Goal: Information Seeking & Learning: Check status

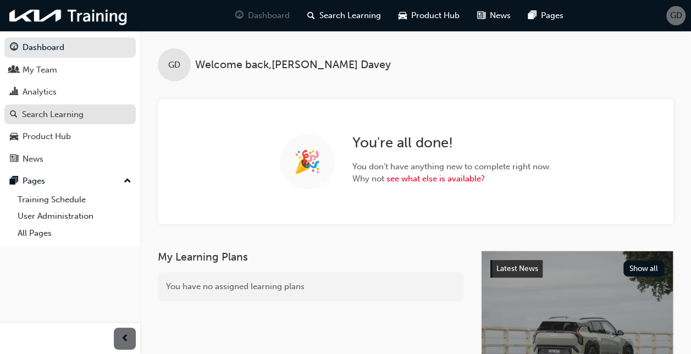
click at [49, 111] on div "Search Learning" at bounding box center [53, 114] width 62 height 13
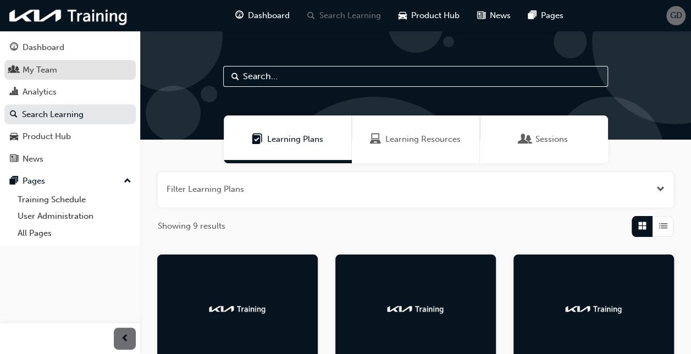
click at [46, 71] on div "My Team" at bounding box center [40, 70] width 35 height 13
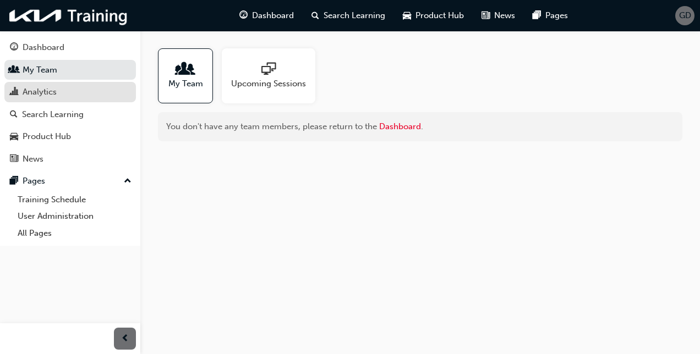
click at [52, 93] on div "Analytics" at bounding box center [40, 92] width 34 height 13
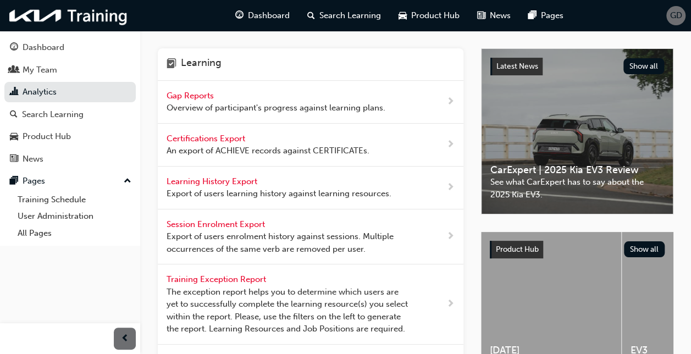
click at [200, 95] on span "Gap Reports" at bounding box center [191, 96] width 49 height 10
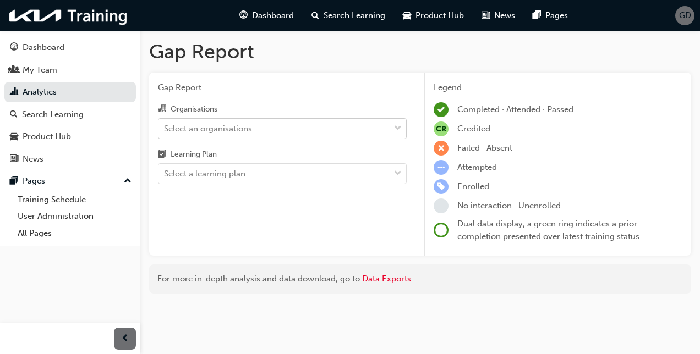
click at [212, 130] on div "Select an organisations" at bounding box center [208, 128] width 88 height 13
click at [165, 130] on input "Organisations Select an organisations" at bounding box center [164, 127] width 1 height 9
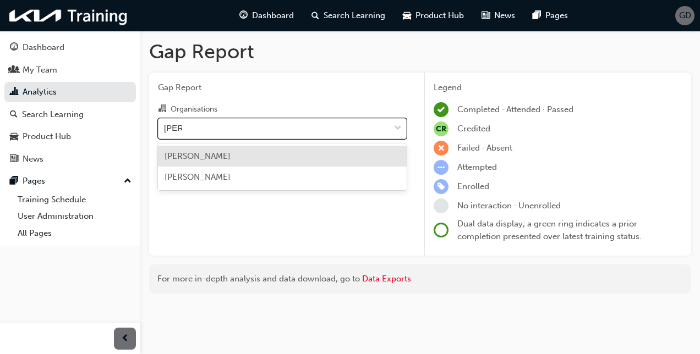
type input "[PERSON_NAME]"
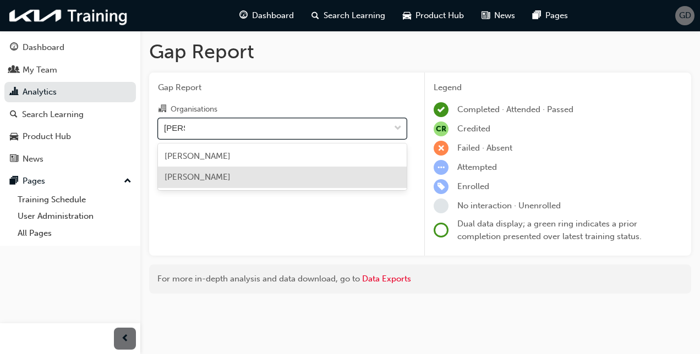
click at [208, 175] on span "[PERSON_NAME]" at bounding box center [197, 177] width 66 height 10
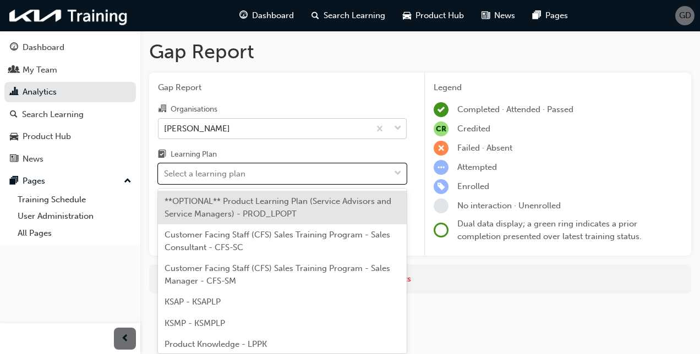
click at [208, 175] on div "Select a learning plan" at bounding box center [204, 174] width 81 height 13
click at [165, 175] on input "Learning Plan option **OPTIONAL** Product Learning Plan (Service Advisors and S…" at bounding box center [164, 173] width 1 height 9
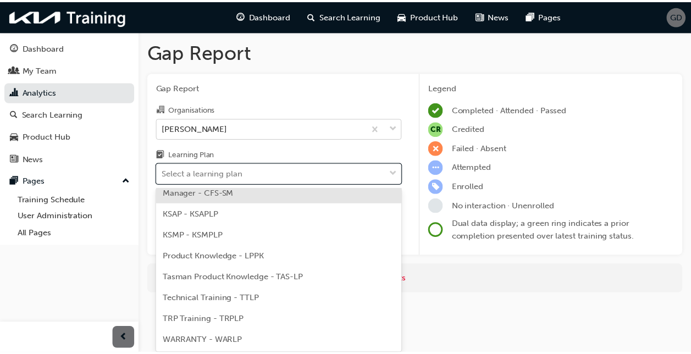
scroll to position [88, 0]
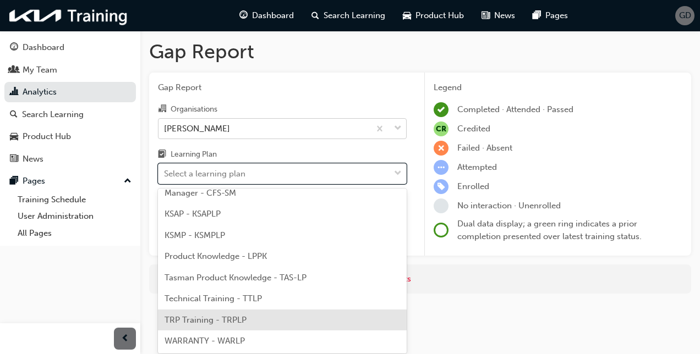
click at [186, 326] on div "TRP Training - TRPLP" at bounding box center [282, 320] width 249 height 21
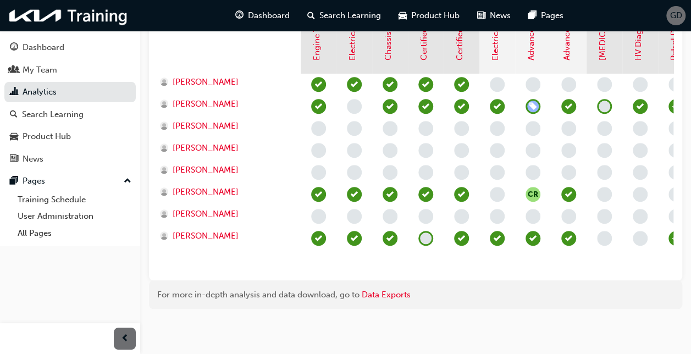
scroll to position [316, 0]
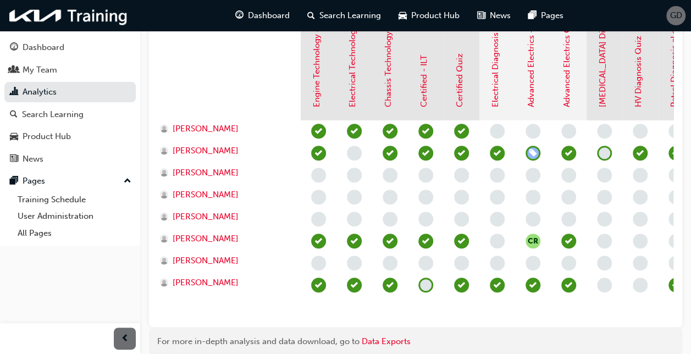
click at [536, 153] on span "learningRecordVerb_ENROLL-icon" at bounding box center [533, 153] width 15 height 15
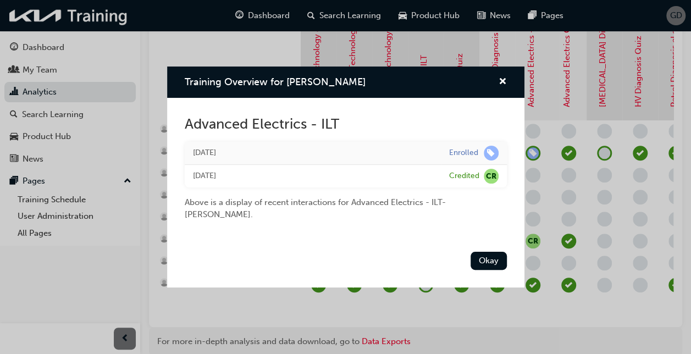
click at [536, 153] on div "Training Overview for [PERSON_NAME] Advanced Electrics - ILT [DATE] Enrolled [D…" at bounding box center [345, 177] width 691 height 354
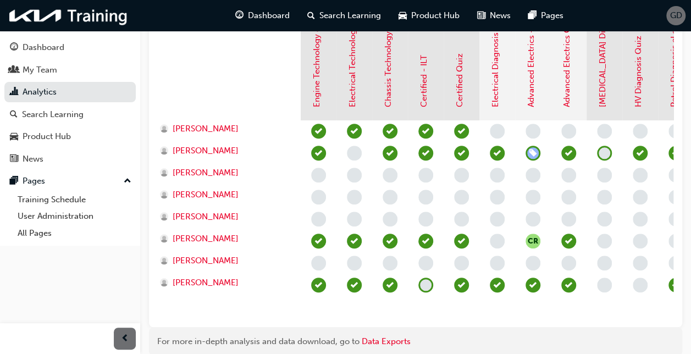
click at [536, 153] on span "learningRecordVerb_ENROLL-icon" at bounding box center [533, 153] width 15 height 15
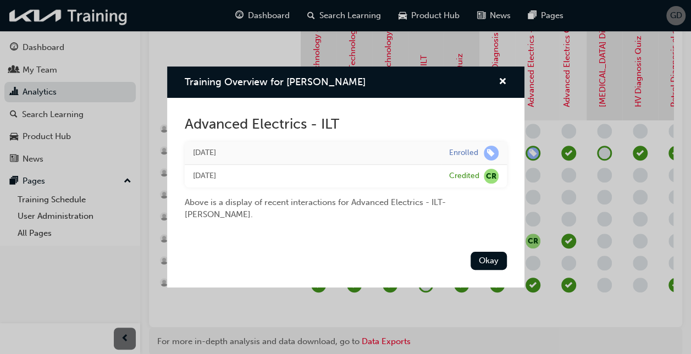
click at [536, 153] on div "Training Overview for [PERSON_NAME] Advanced Electrics - ILT [DATE] Enrolled [D…" at bounding box center [345, 177] width 691 height 354
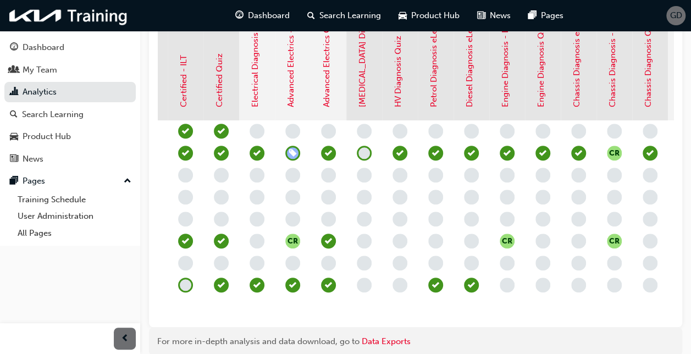
scroll to position [0, 196]
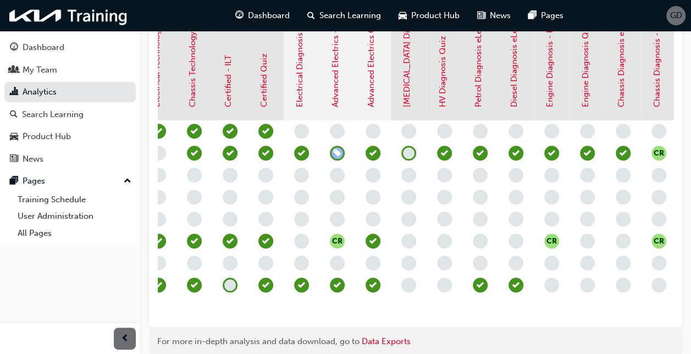
click at [335, 152] on span "learningRecordVerb_ENROLL-icon" at bounding box center [337, 153] width 15 height 15
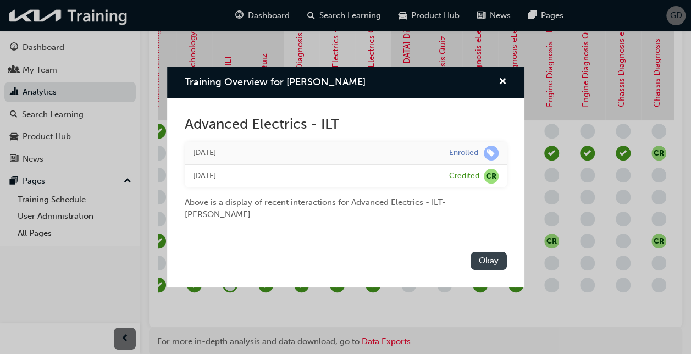
click at [494, 258] on button "Okay" at bounding box center [489, 261] width 36 height 18
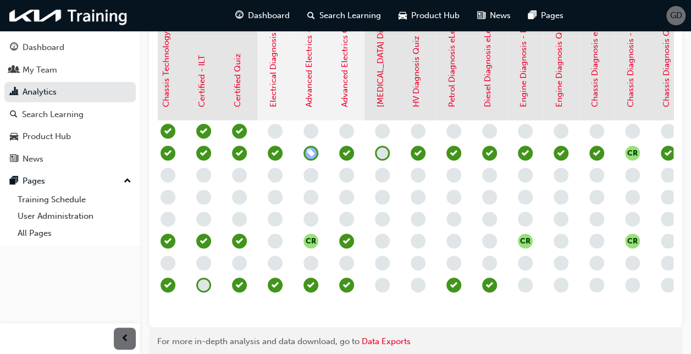
scroll to position [0, 222]
click at [380, 156] on span "learningRecordVerb_NONE-icon" at bounding box center [382, 153] width 15 height 15
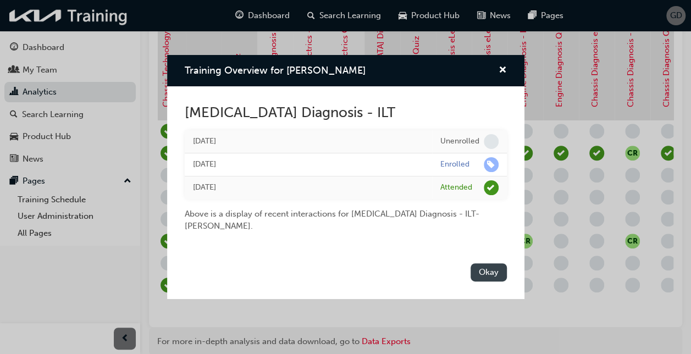
click at [498, 275] on button "Okay" at bounding box center [489, 272] width 36 height 18
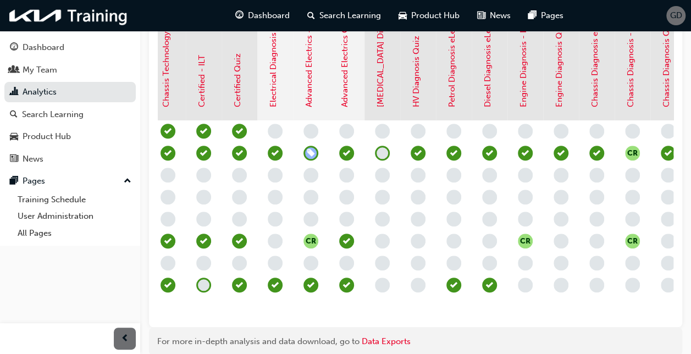
click at [313, 152] on span "learningRecordVerb_ENROLL-icon" at bounding box center [311, 153] width 15 height 15
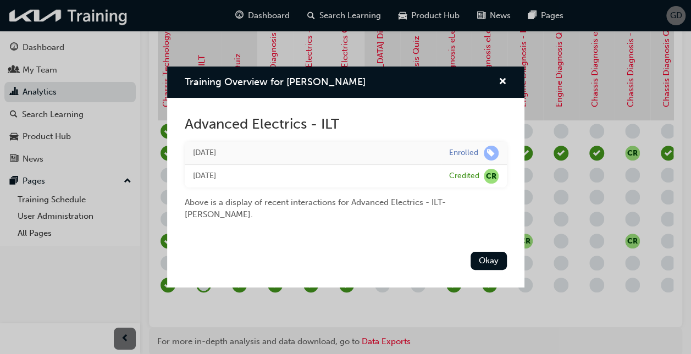
click at [575, 325] on div "Training Overview for [PERSON_NAME] Advanced Electrics - ILT [DATE] Enrolled [D…" at bounding box center [345, 177] width 691 height 354
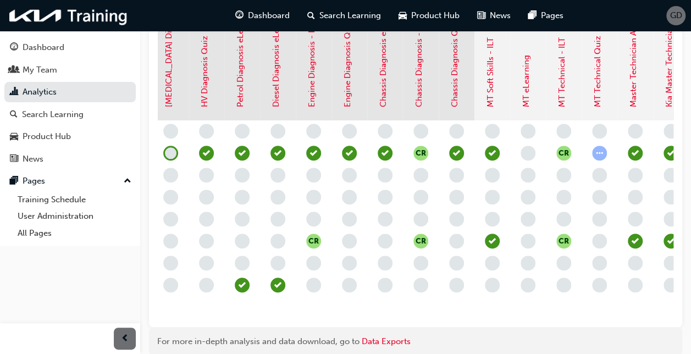
scroll to position [0, 485]
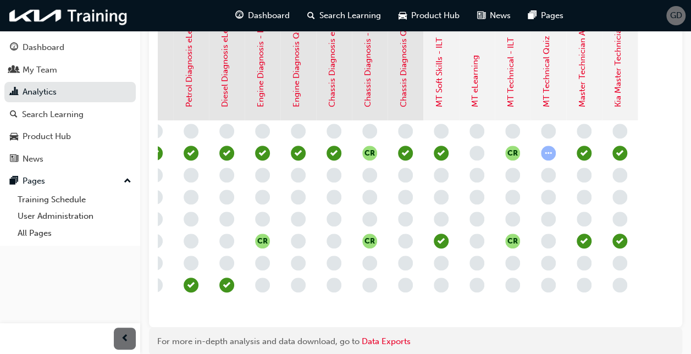
click at [549, 153] on span "learningRecordVerb_ATTEMPT-icon" at bounding box center [548, 153] width 15 height 15
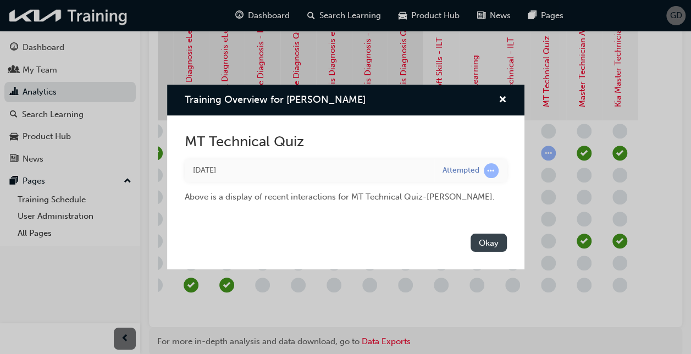
click at [487, 243] on button "Okay" at bounding box center [489, 243] width 36 height 18
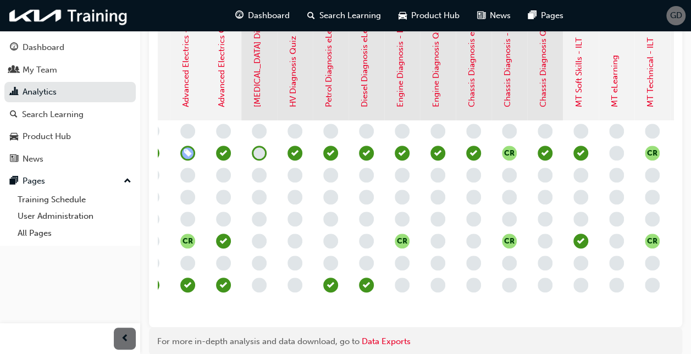
scroll to position [0, 332]
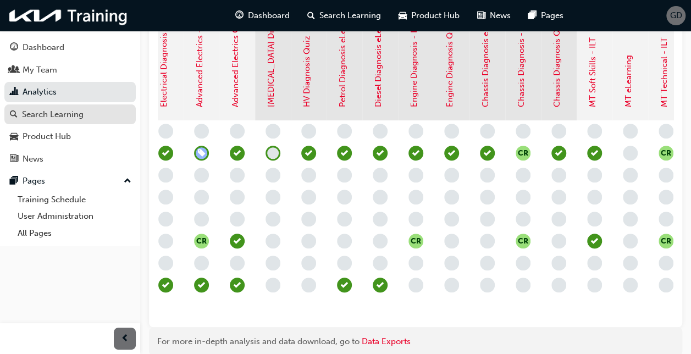
click at [62, 111] on div "Search Learning" at bounding box center [53, 114] width 62 height 13
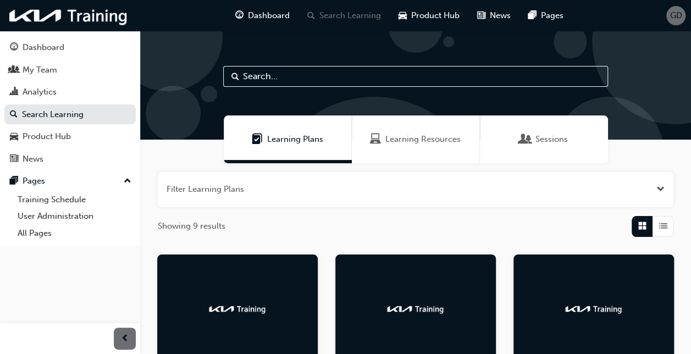
click at [445, 140] on span "Learning Resources" at bounding box center [423, 139] width 75 height 13
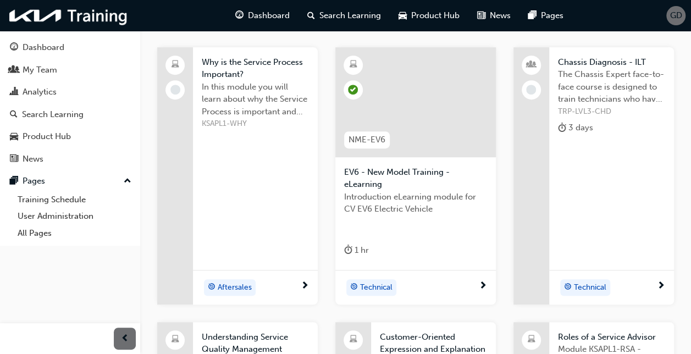
scroll to position [55, 0]
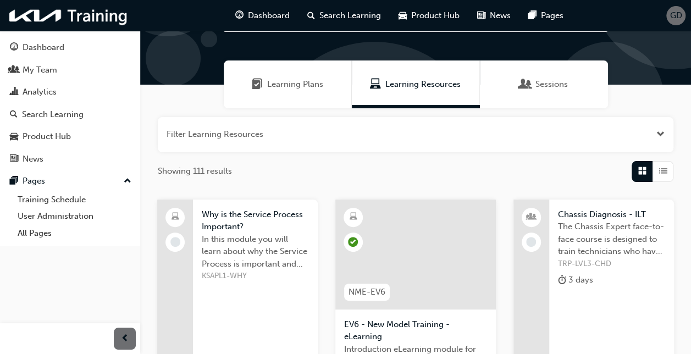
click at [410, 93] on div "Learning Resources" at bounding box center [416, 84] width 128 height 48
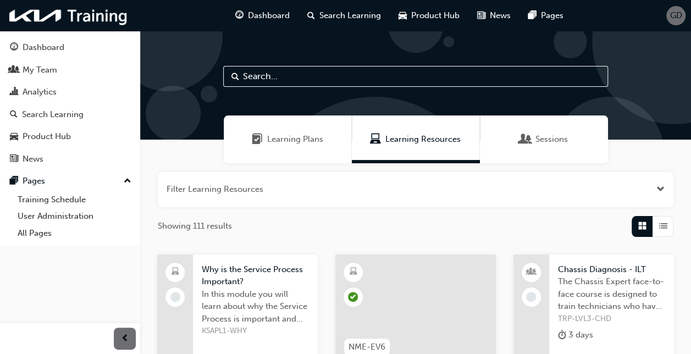
click at [317, 77] on input "text" at bounding box center [415, 76] width 385 height 21
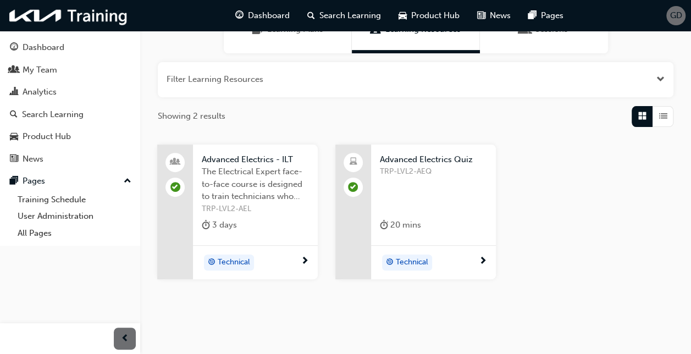
type input "Advanced"
click at [213, 257] on span "target-icon" at bounding box center [212, 263] width 8 height 14
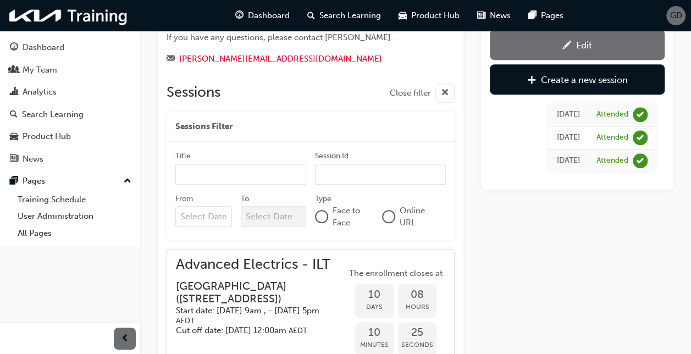
scroll to position [429, 0]
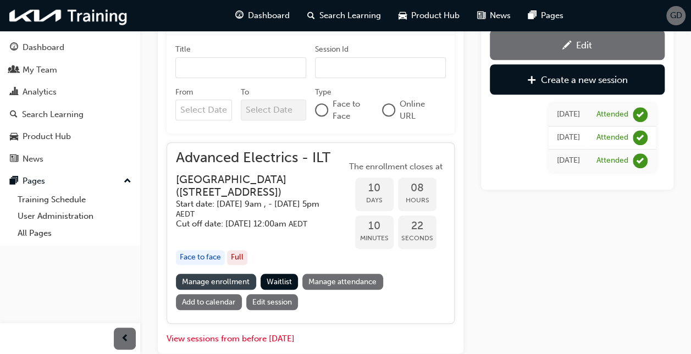
click at [211, 290] on link "Manage enrollment" at bounding box center [216, 282] width 80 height 16
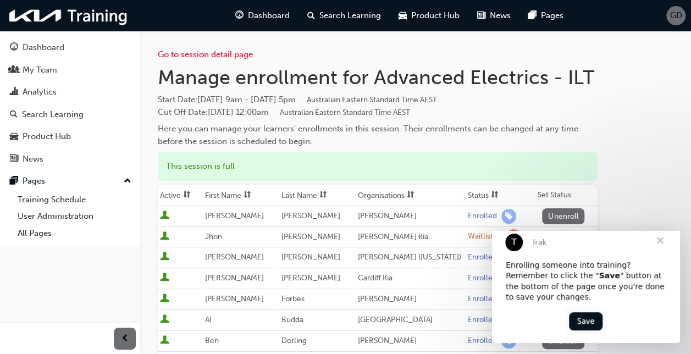
click at [661, 250] on span "Close" at bounding box center [661, 241] width 40 height 40
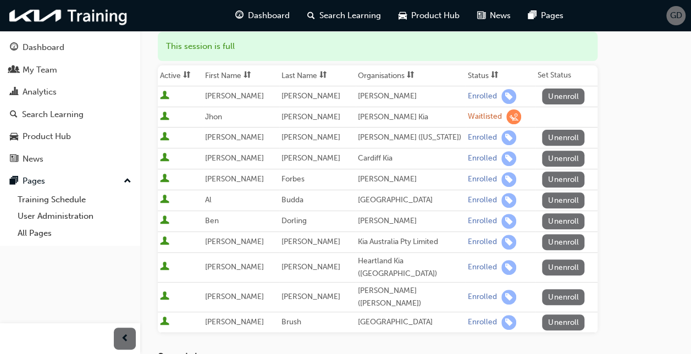
scroll to position [110, 0]
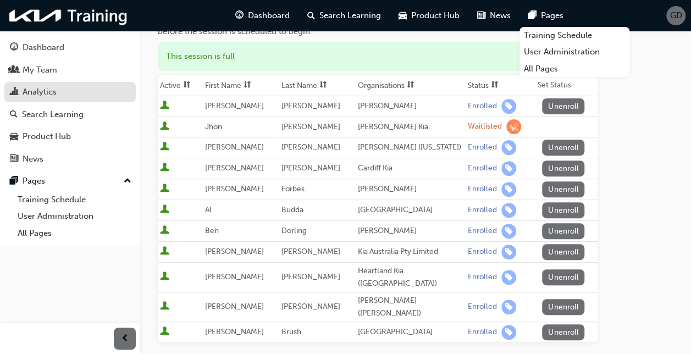
click at [49, 96] on div "Analytics" at bounding box center [40, 92] width 34 height 13
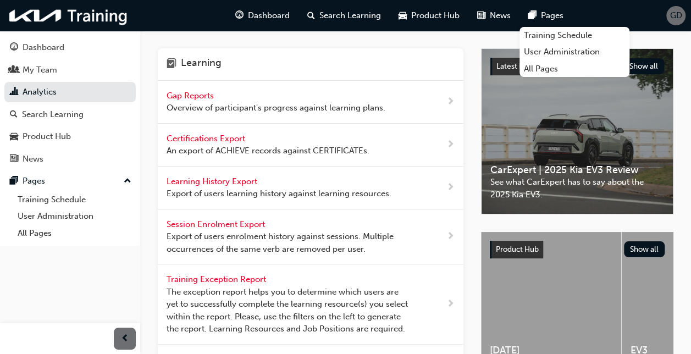
click at [195, 99] on span "Gap Reports" at bounding box center [191, 96] width 49 height 10
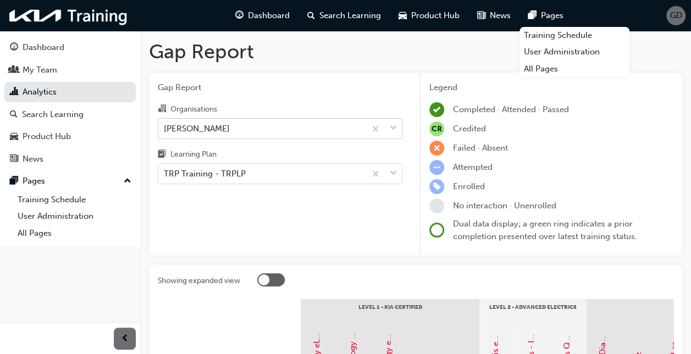
click at [213, 129] on div "[PERSON_NAME]" at bounding box center [197, 128] width 66 height 13
click at [165, 129] on input "Organisations [PERSON_NAME]" at bounding box center [164, 127] width 1 height 9
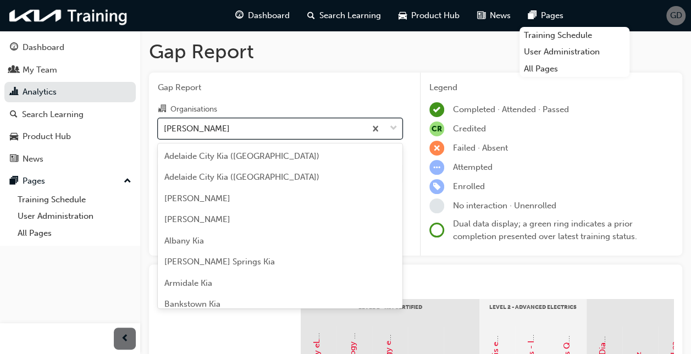
scroll to position [2301, 0]
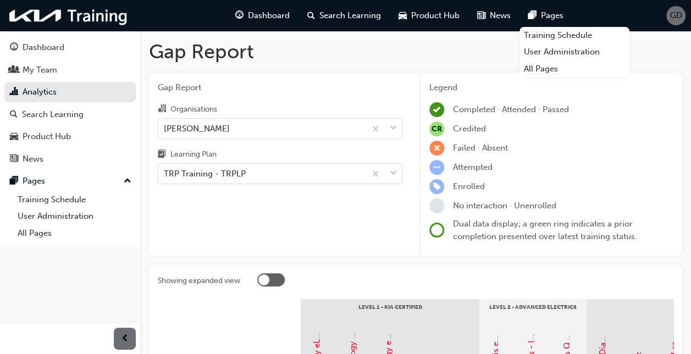
click at [472, 282] on div at bounding box center [465, 281] width 416 height 17
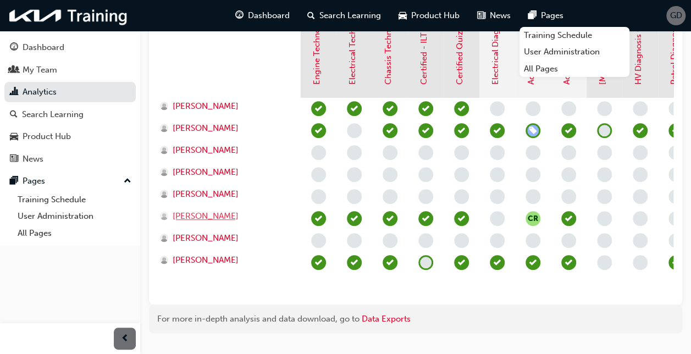
scroll to position [316, 0]
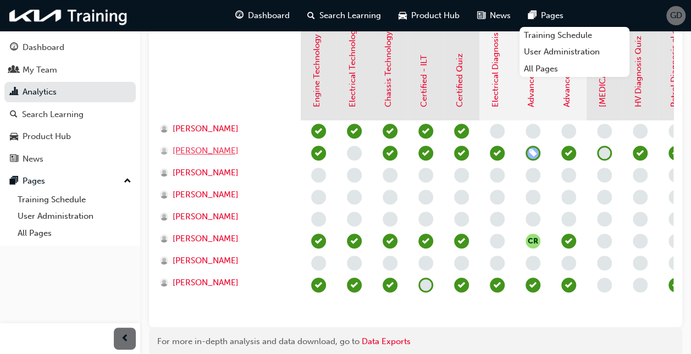
click at [176, 148] on span "[PERSON_NAME]" at bounding box center [206, 151] width 66 height 13
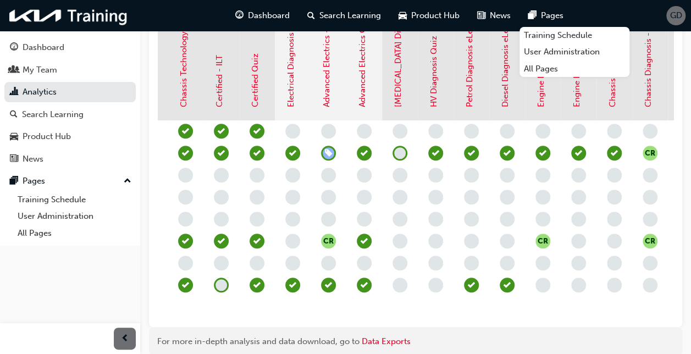
scroll to position [0, 205]
click at [471, 155] on span "learningRecordVerb_PASS-icon" at bounding box center [471, 153] width 15 height 15
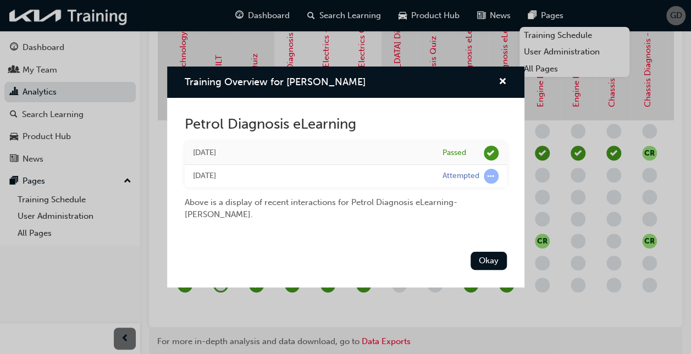
click at [566, 313] on div "Training Overview for [PERSON_NAME] Petrol Diagnosis eLearning [DATE] Passed [D…" at bounding box center [345, 177] width 691 height 354
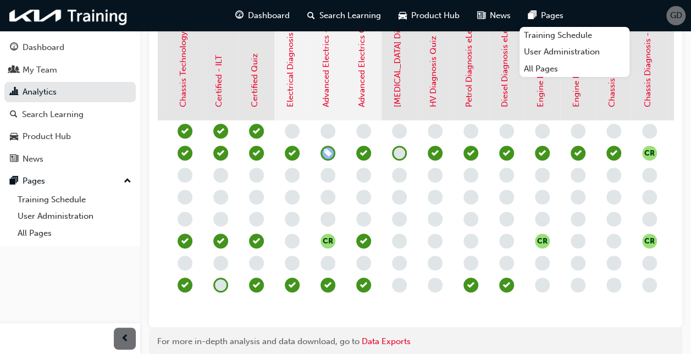
click at [437, 156] on span "learningRecordVerb_PASS-icon" at bounding box center [435, 153] width 15 height 15
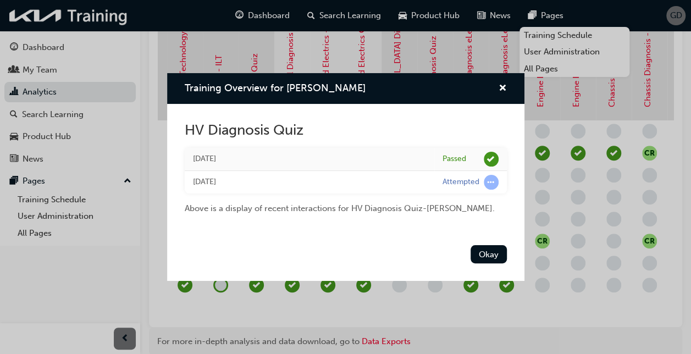
click at [559, 337] on div "Training Overview for [PERSON_NAME] HV Diagnosis Quiz [DATE] Passed [DATE] Atte…" at bounding box center [345, 177] width 691 height 354
